Goal: Information Seeking & Learning: Learn about a topic

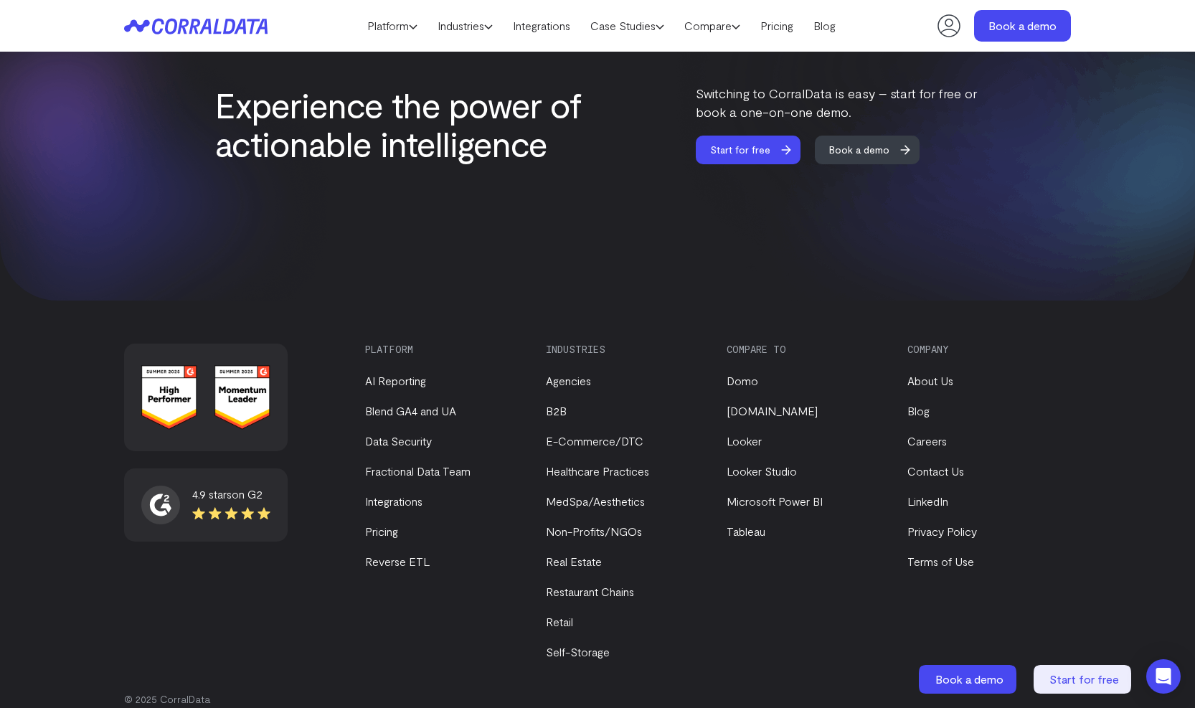
scroll to position [6023, 0]
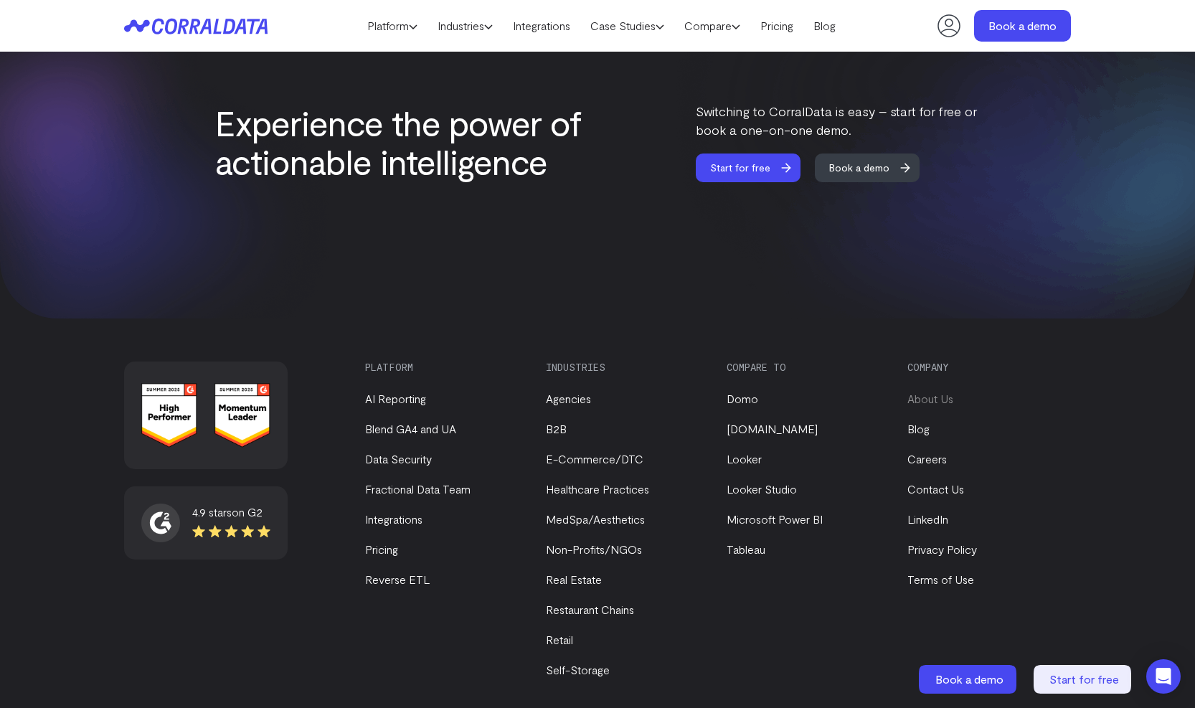
click at [938, 392] on link "About Us" at bounding box center [930, 399] width 46 height 14
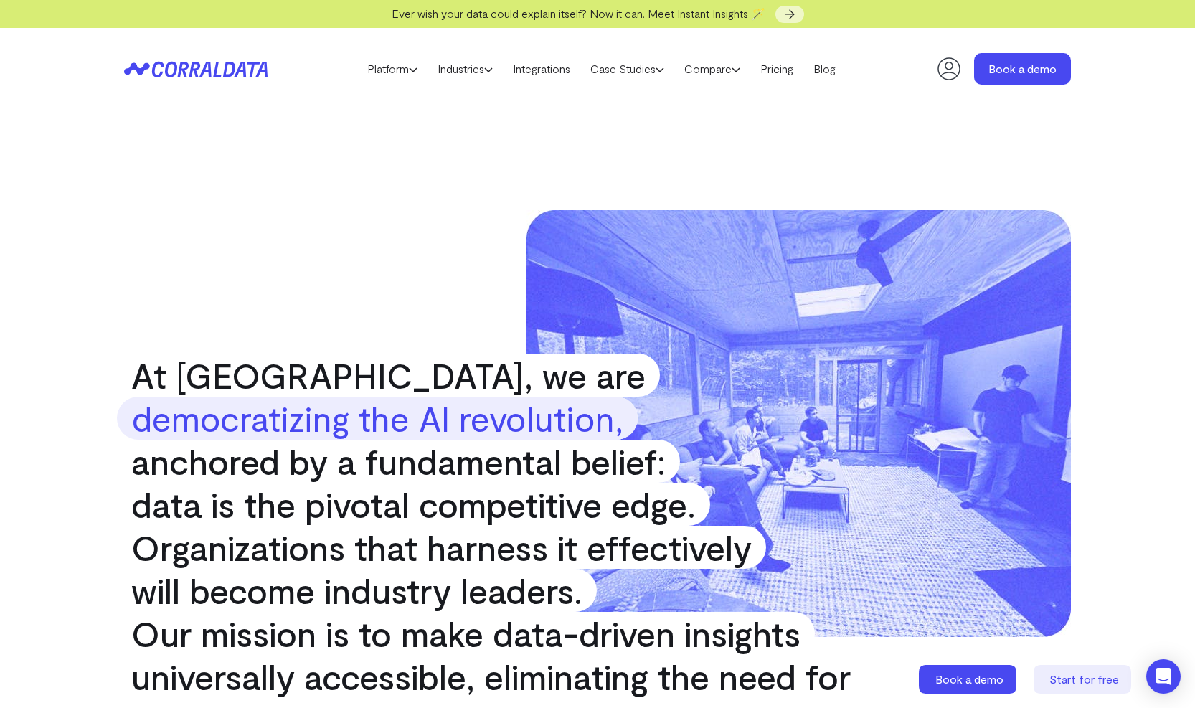
click at [197, 72] on icon at bounding box center [187, 69] width 70 height 16
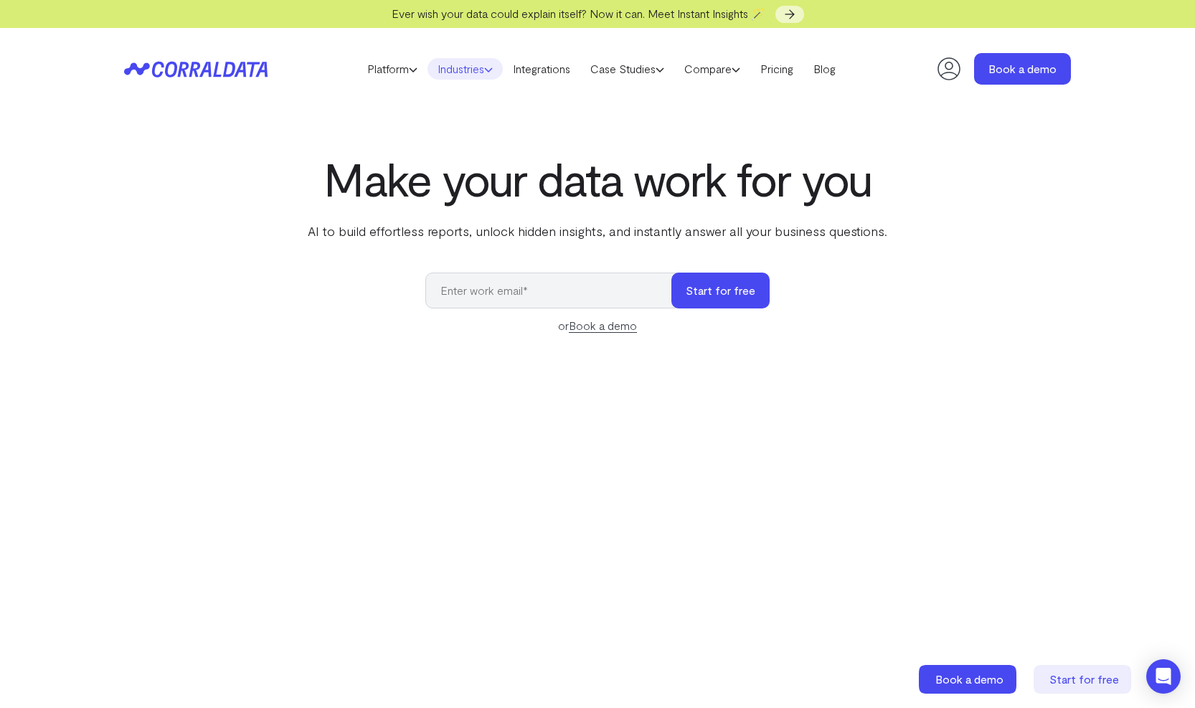
click at [452, 60] on link "Industries" at bounding box center [465, 69] width 75 height 22
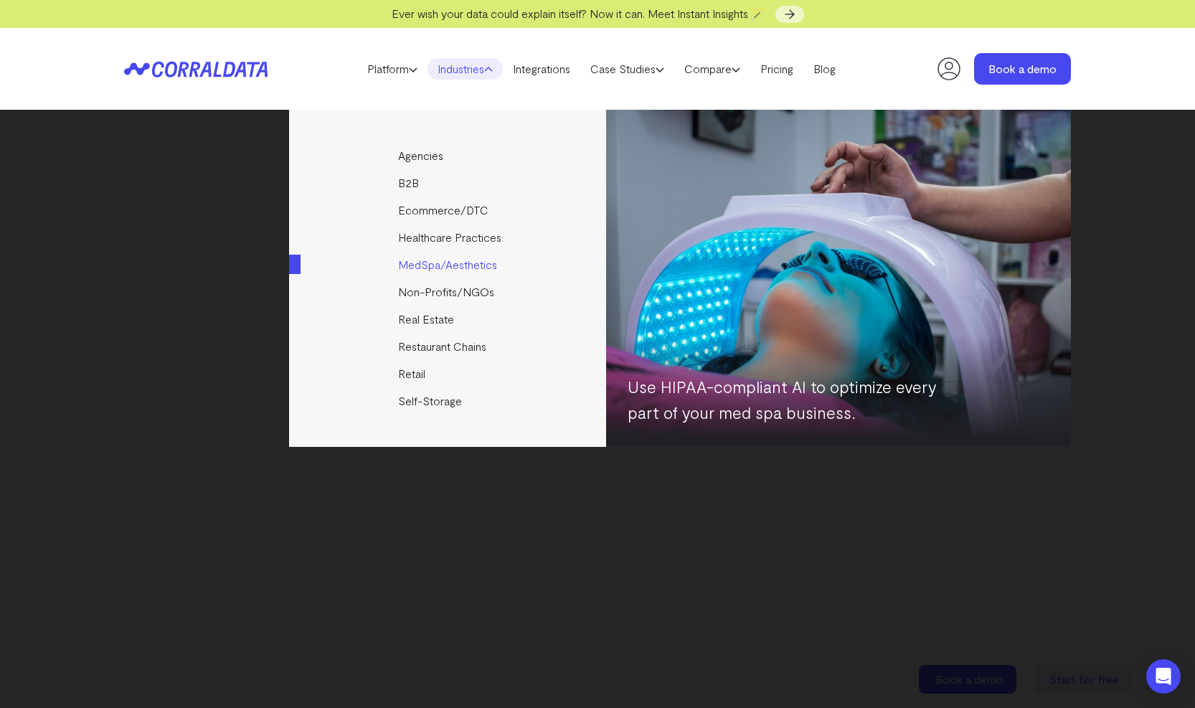
click at [453, 260] on link "MedSpa/Aesthetics" at bounding box center [448, 264] width 319 height 27
